Goal: Information Seeking & Learning: Learn about a topic

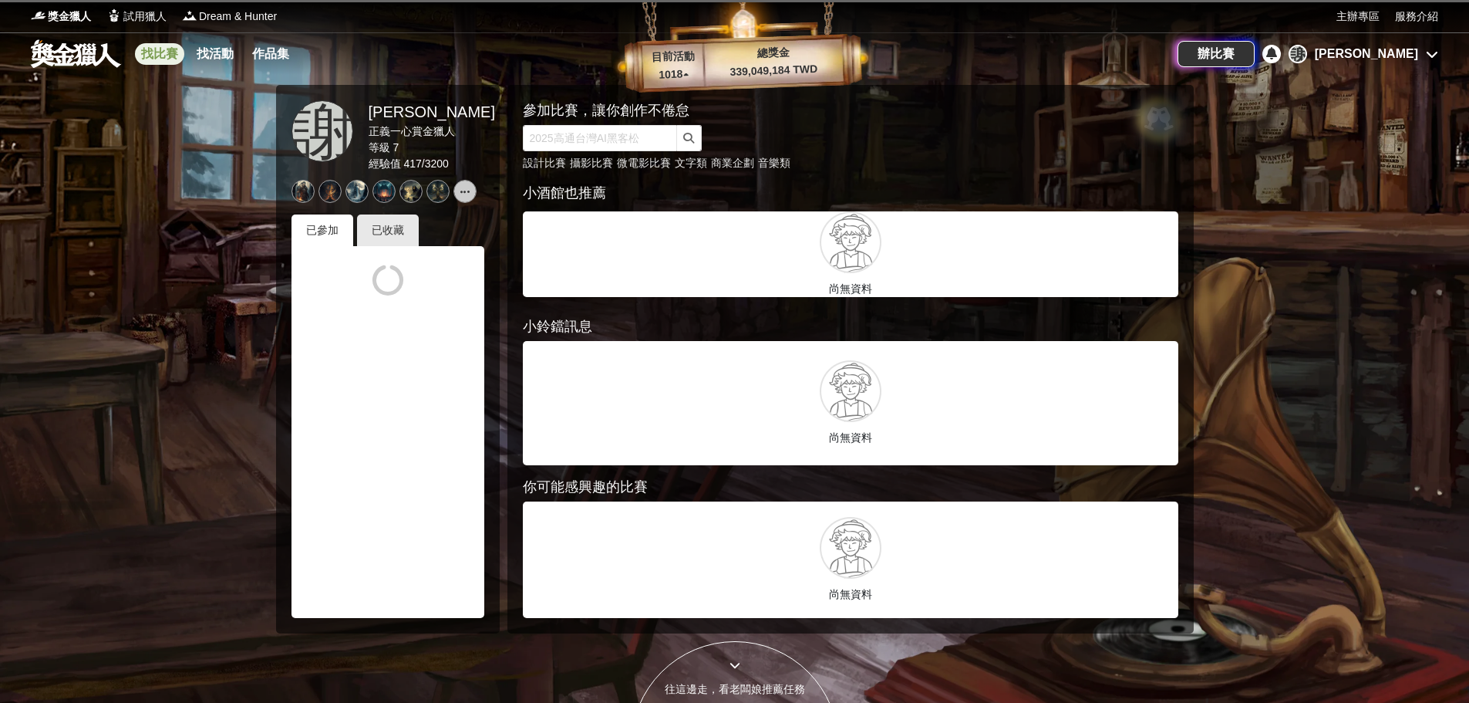
click at [166, 56] on link "找比賽" at bounding box center [159, 54] width 49 height 22
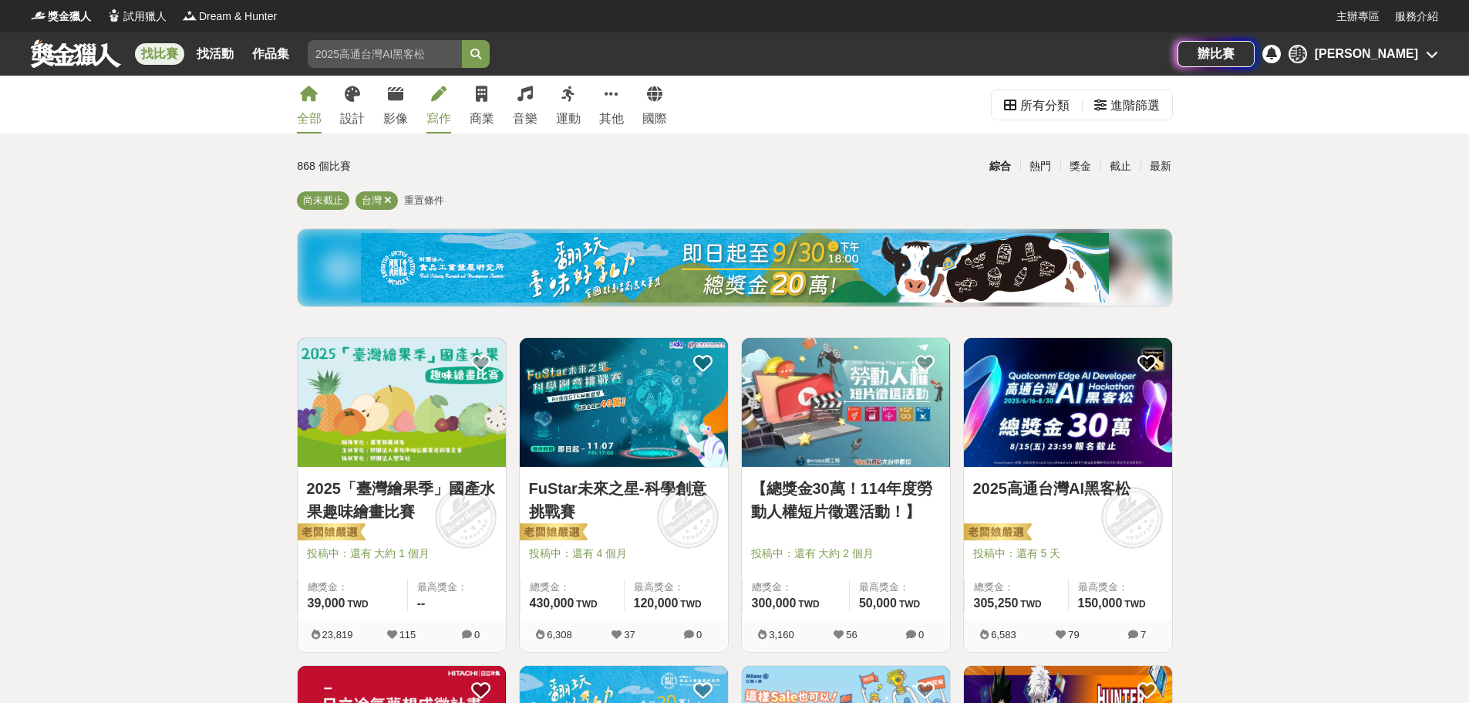
click at [427, 96] on link "寫作" at bounding box center [439, 105] width 25 height 58
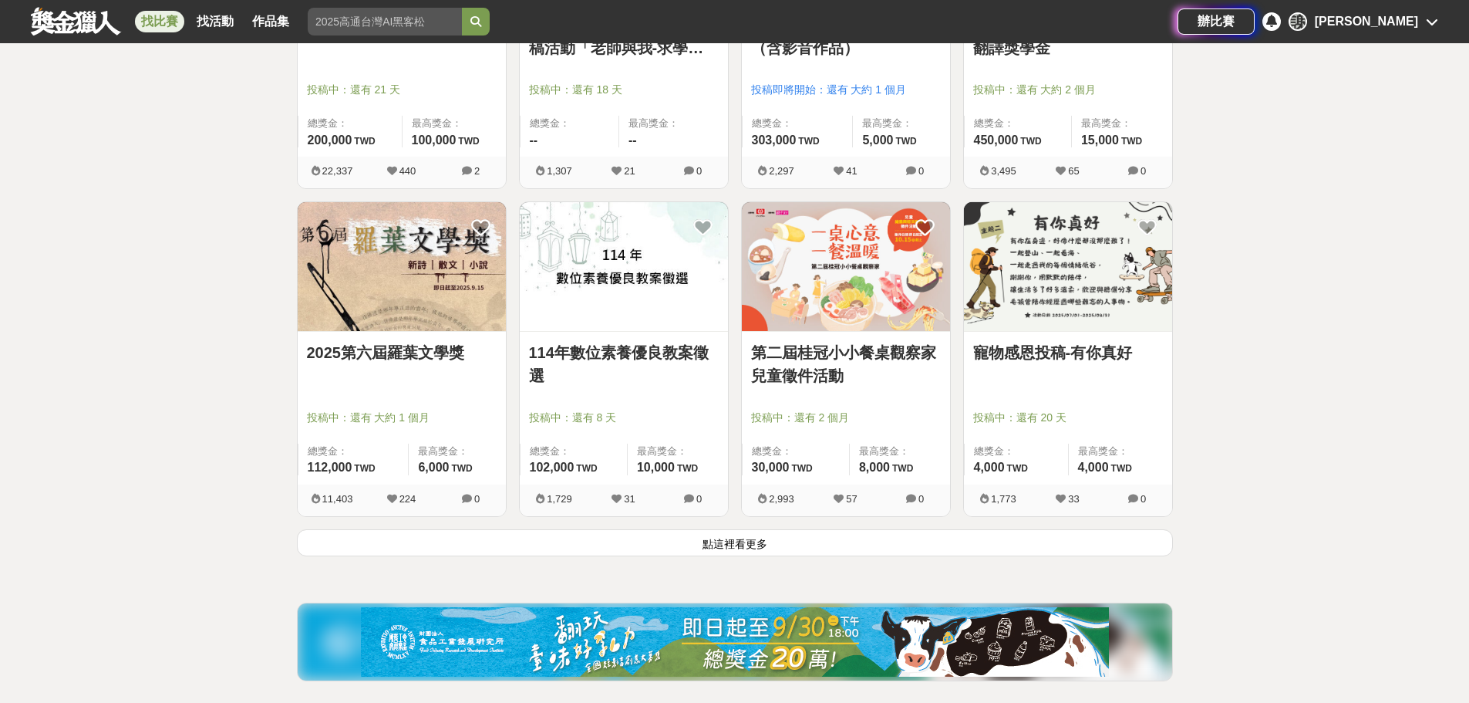
scroll to position [1774, 0]
click at [744, 539] on button "點這裡看更多" at bounding box center [735, 541] width 876 height 27
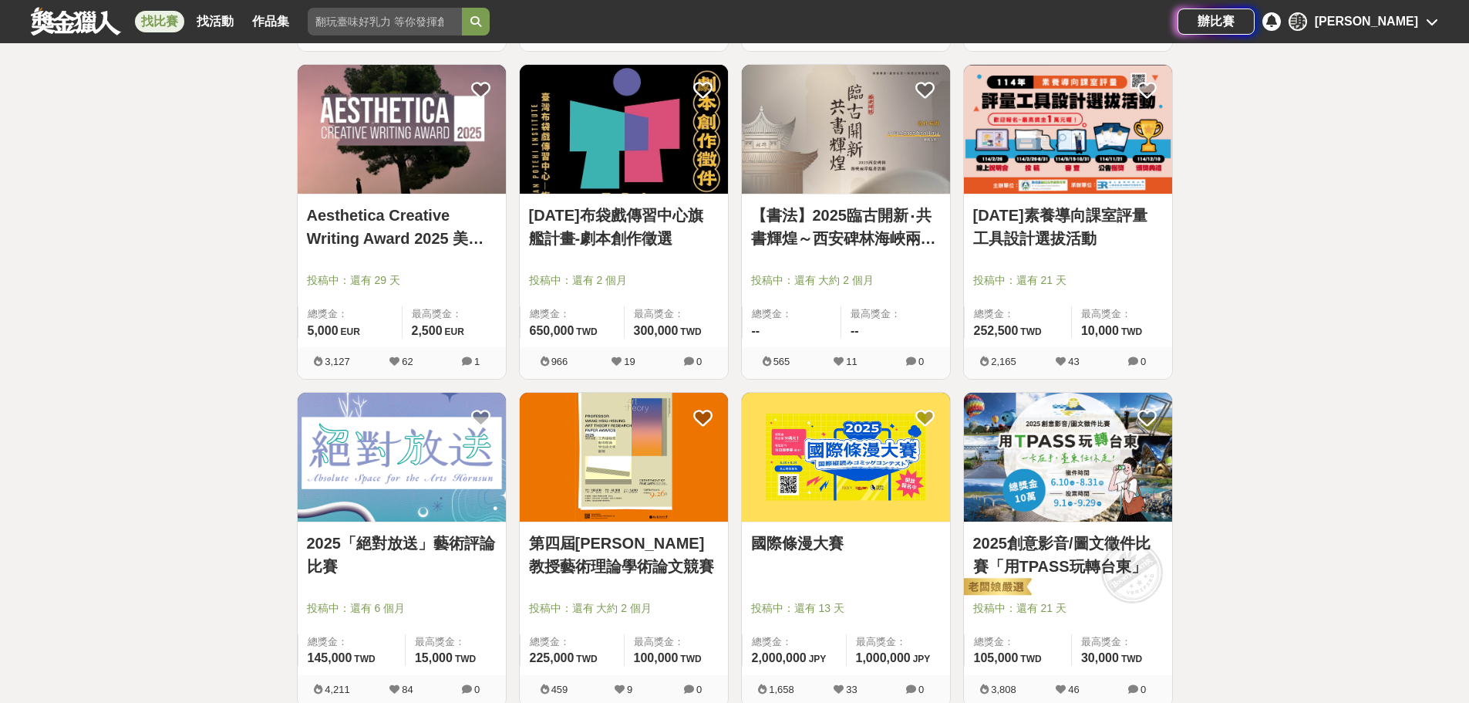
scroll to position [3857, 0]
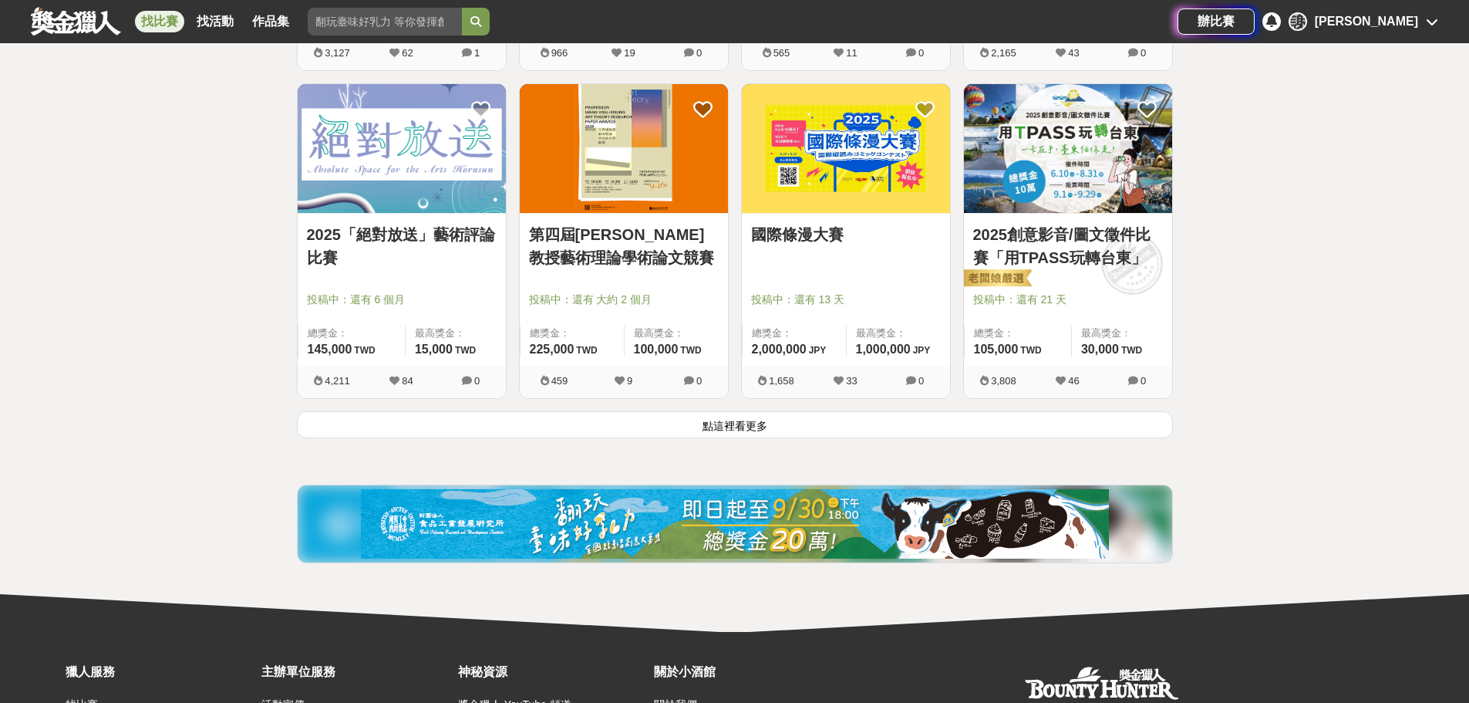
click at [732, 423] on button "點這裡看更多" at bounding box center [735, 424] width 876 height 27
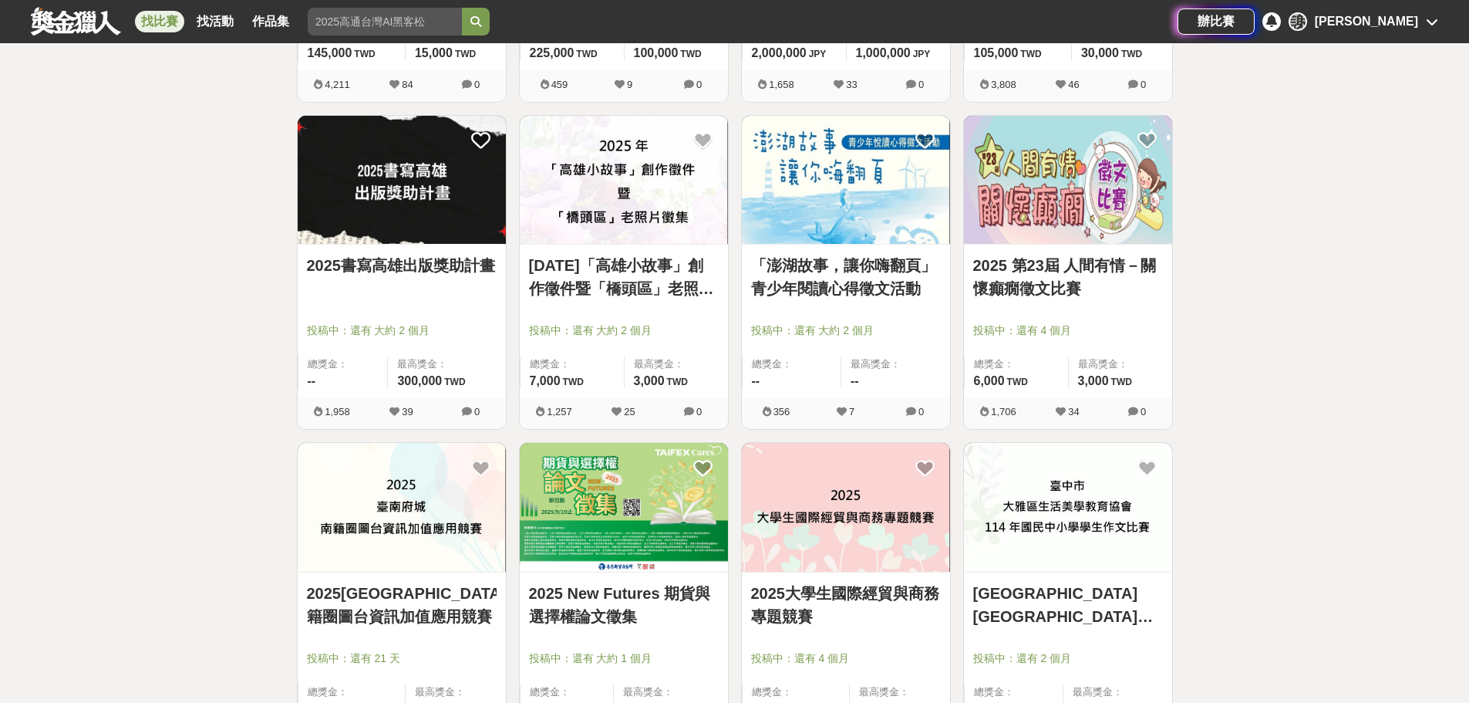
scroll to position [4165, 0]
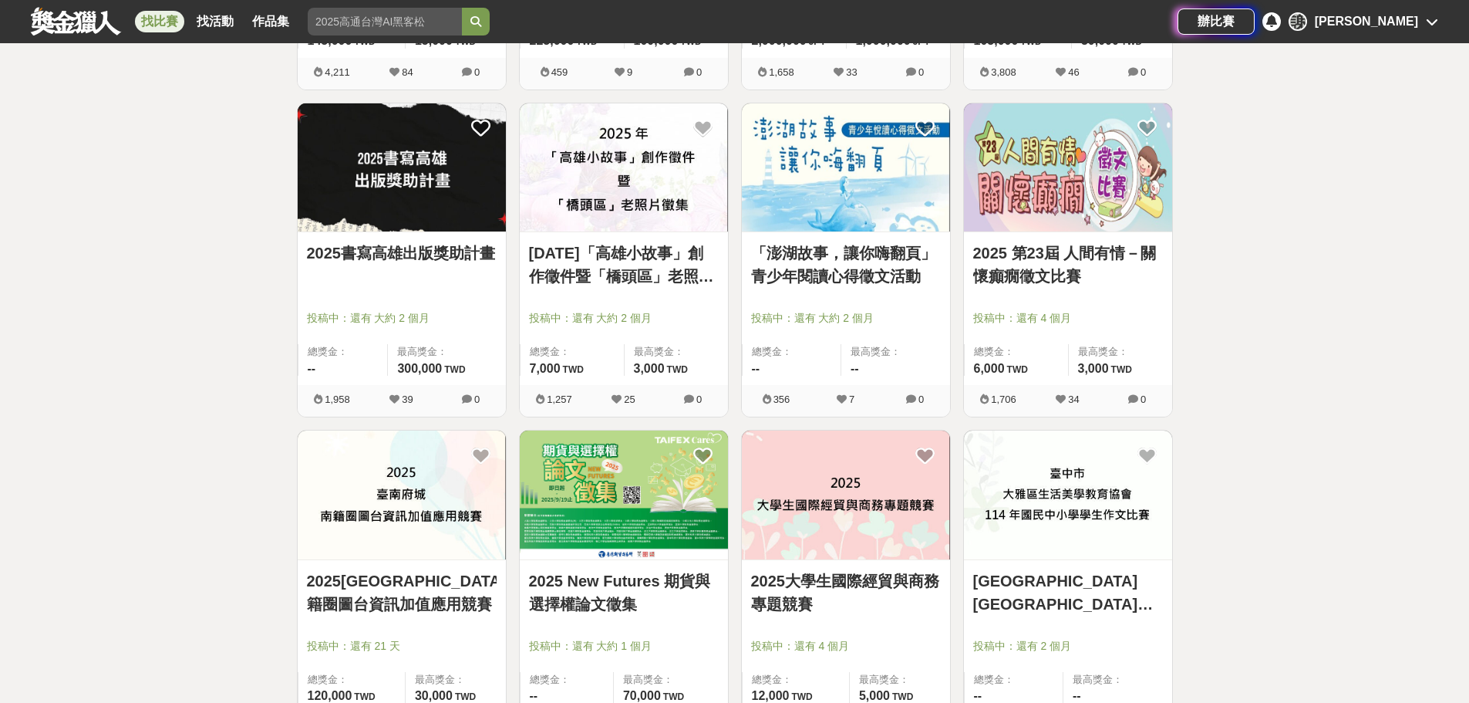
click at [626, 281] on link "[DATE]「高雄小故事」創作徵件暨「橋頭區」老照片徵集" at bounding box center [624, 264] width 190 height 46
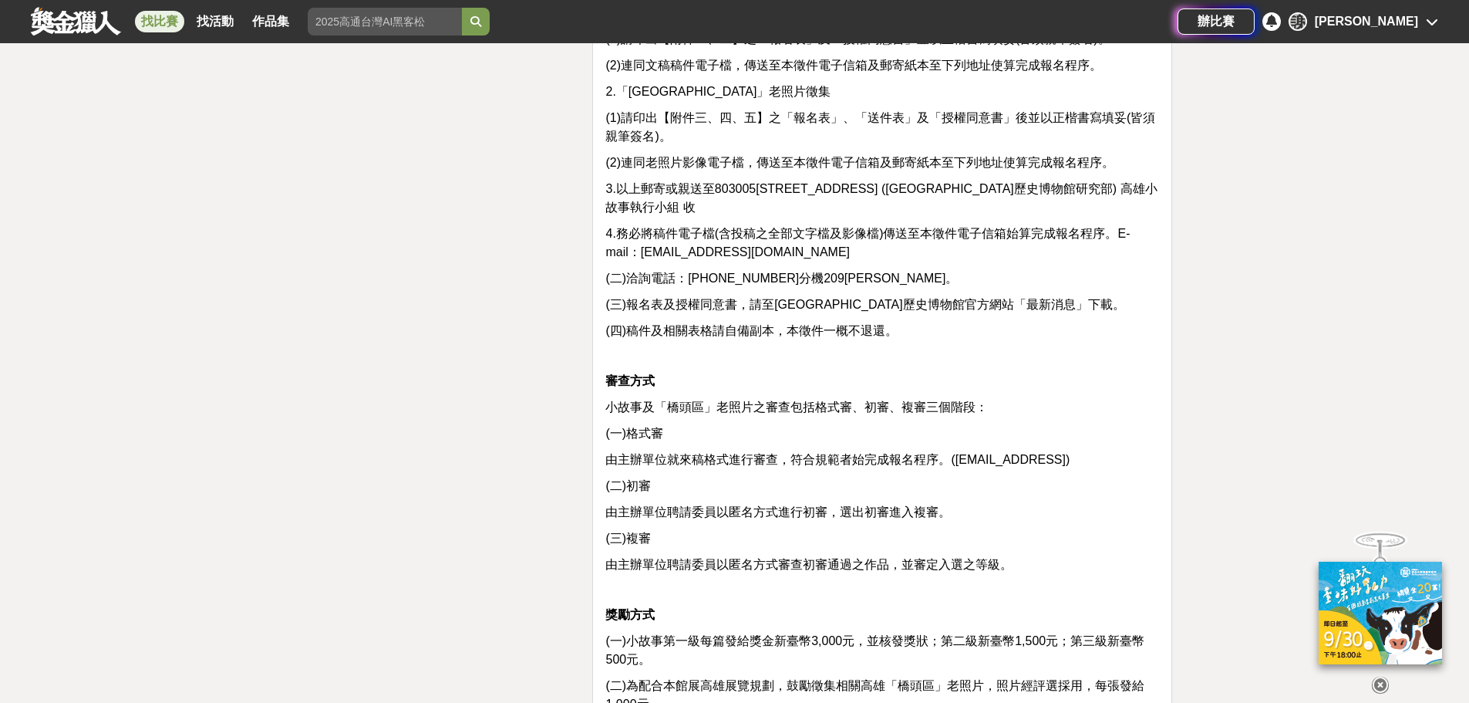
scroll to position [3394, 0]
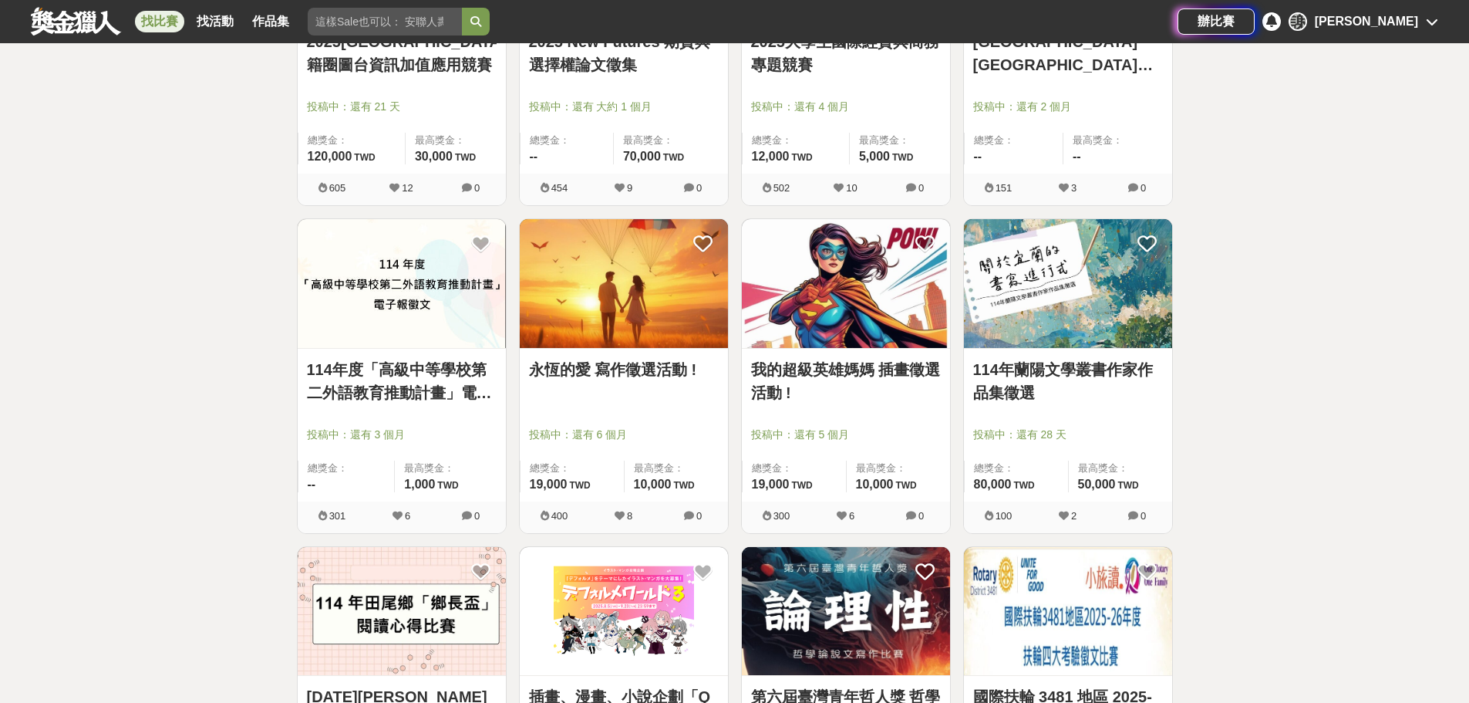
scroll to position [4705, 0]
click at [1044, 369] on link "114年蘭陽文學叢書作家作品集徵選" at bounding box center [1068, 380] width 190 height 46
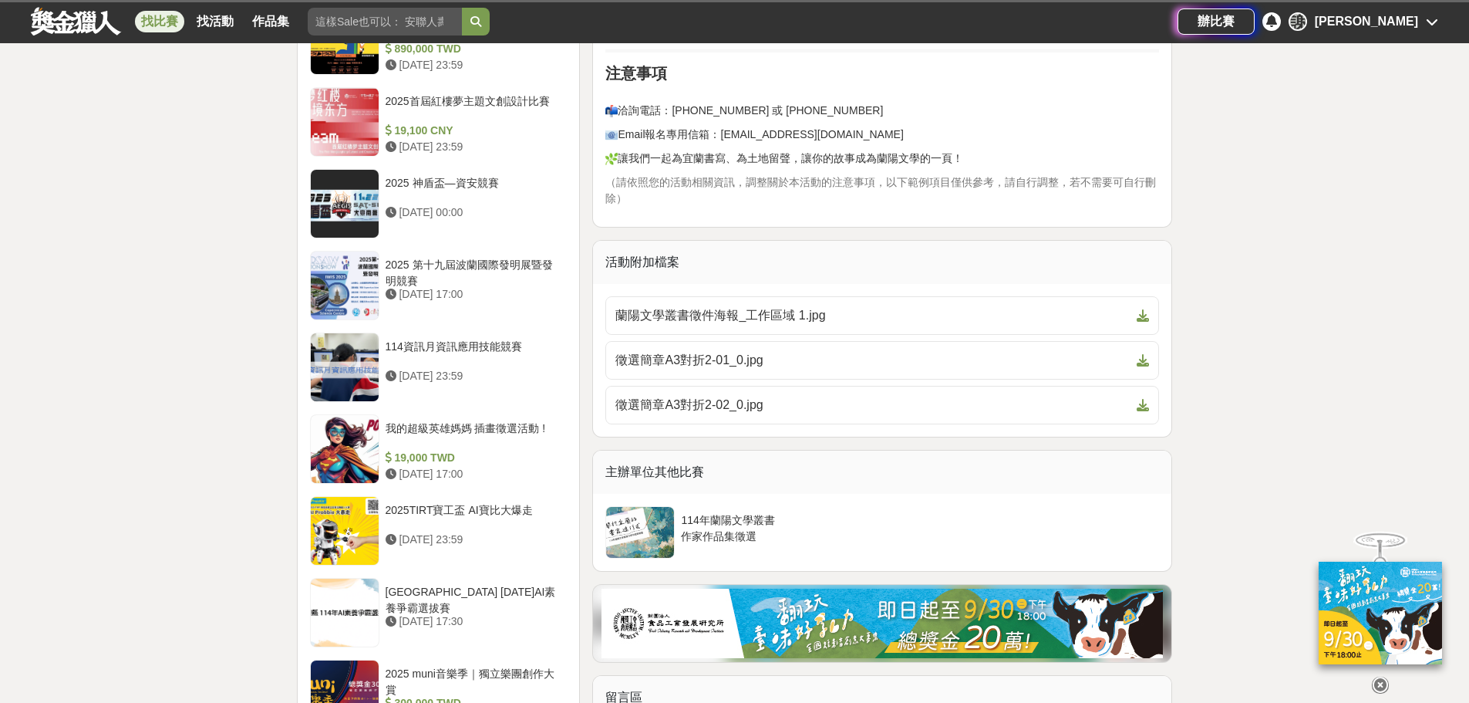
scroll to position [1311, 0]
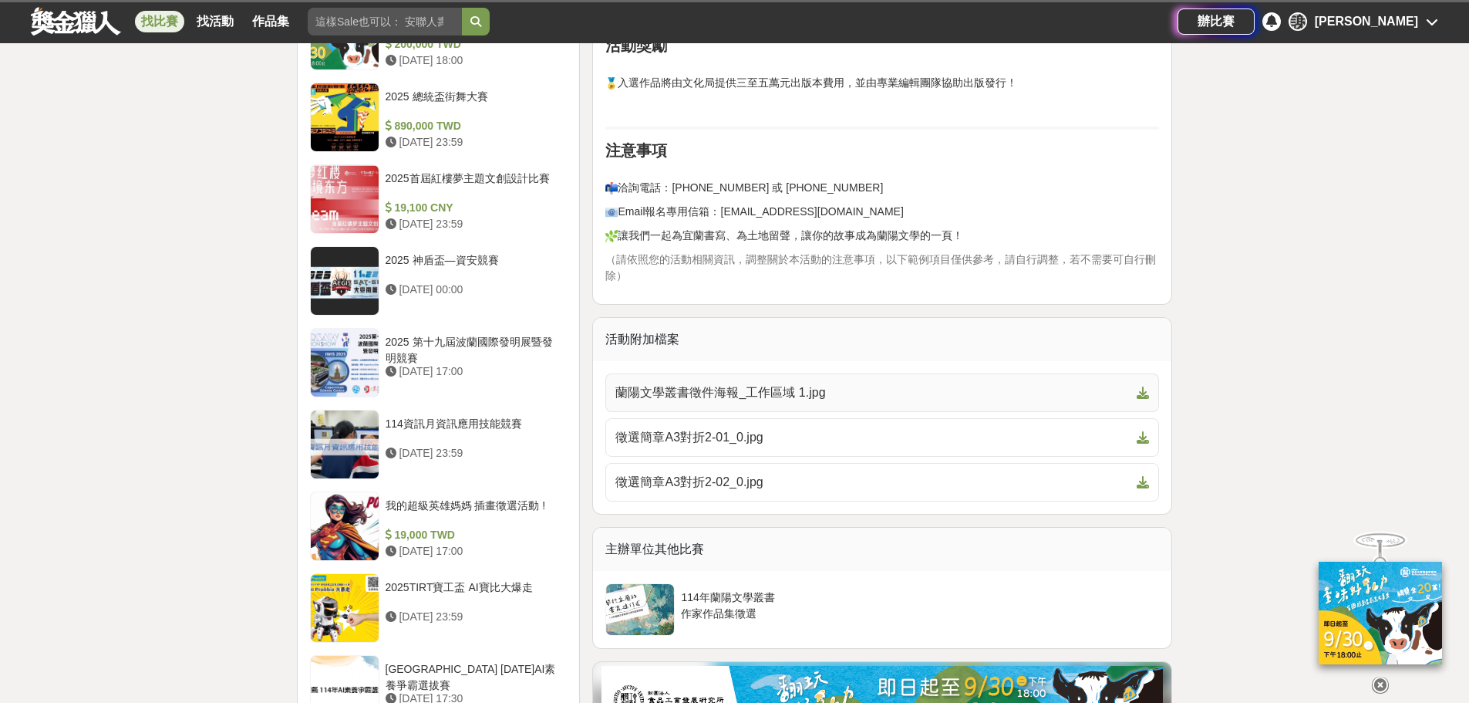
click at [680, 396] on span "蘭陽文學叢書徵件海報_工作區域 1.jpg" at bounding box center [873, 392] width 515 height 19
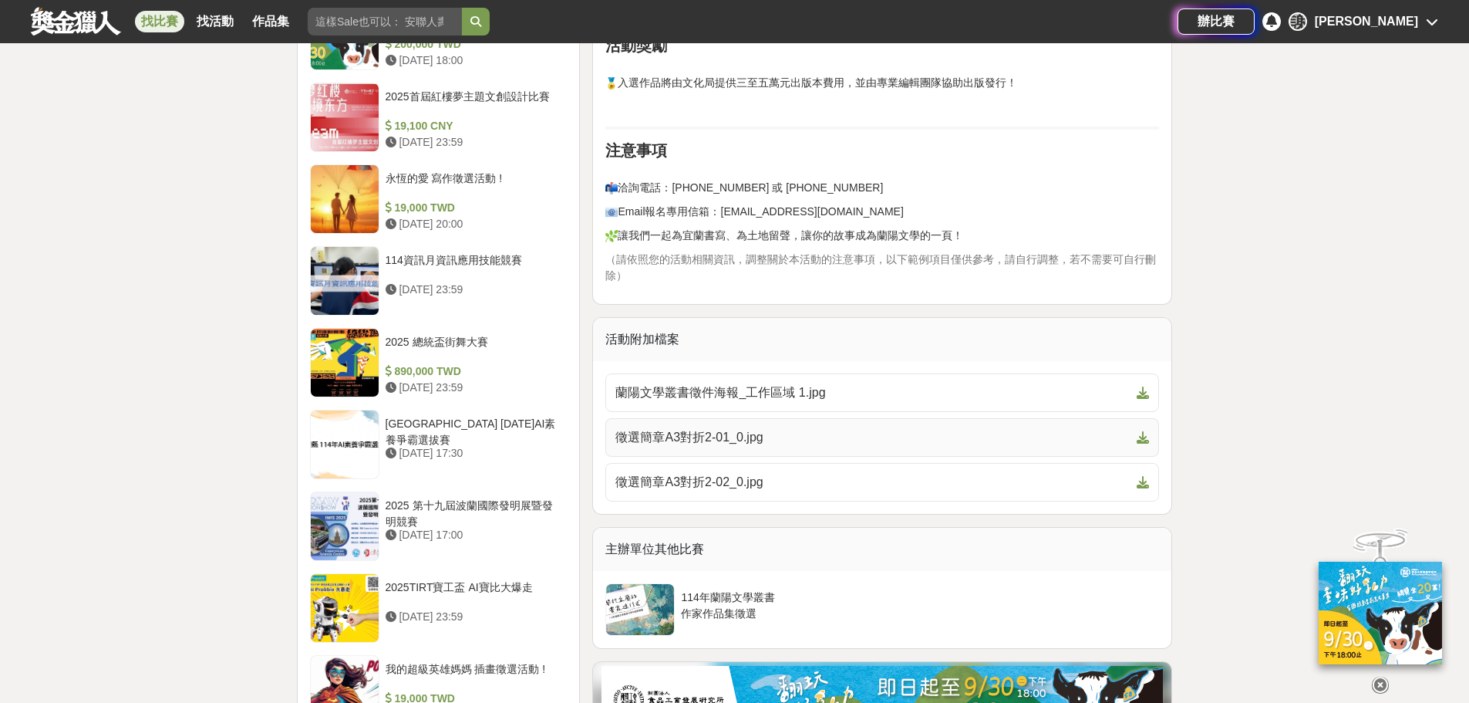
click at [652, 431] on span "徵選簡章A3對折2-01_0.jpg" at bounding box center [873, 437] width 515 height 19
click at [673, 487] on span "徵選簡章A3對折2-02_0.jpg" at bounding box center [873, 482] width 515 height 19
click at [670, 483] on span "徵選簡章A3對折2-02_0.jpg" at bounding box center [873, 482] width 515 height 19
click at [1149, 480] on icon at bounding box center [1143, 482] width 12 height 12
